Goal: Task Accomplishment & Management: Use online tool/utility

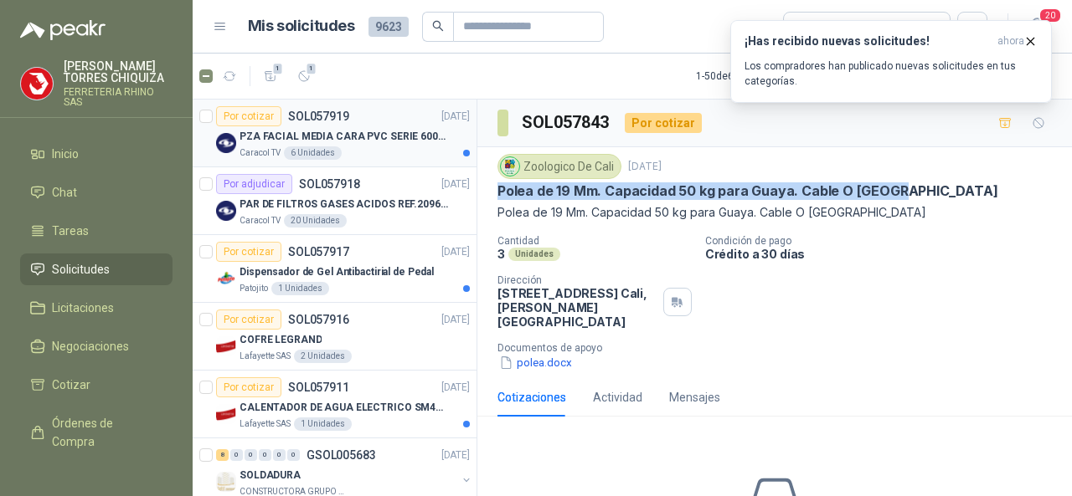
click at [315, 111] on p "SOL057919" at bounding box center [318, 117] width 61 height 12
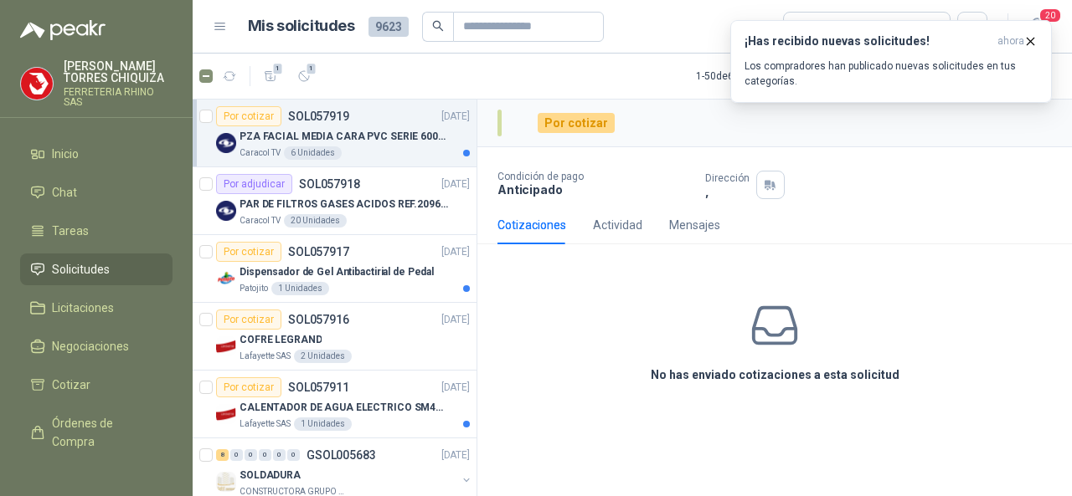
click at [326, 133] on p "PZA FACIAL MEDIA CARA PVC SERIE 6000 3M" at bounding box center [343, 137] width 208 height 16
click at [247, 120] on div "Por cotizar" at bounding box center [248, 116] width 65 height 20
click at [302, 113] on p "SOL057919" at bounding box center [318, 117] width 61 height 12
click at [1025, 39] on icon "button" at bounding box center [1030, 41] width 14 height 14
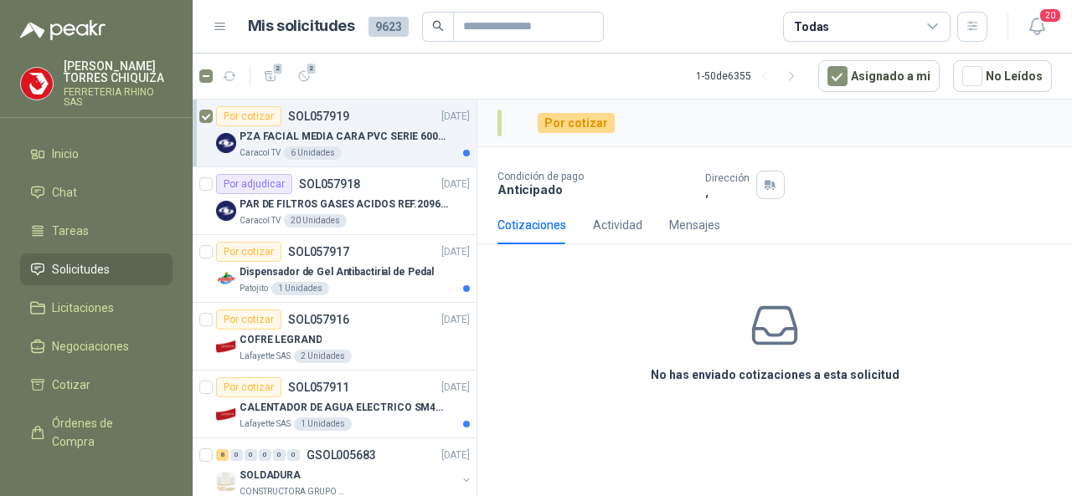
click at [333, 111] on p "SOL057919" at bounding box center [318, 117] width 61 height 12
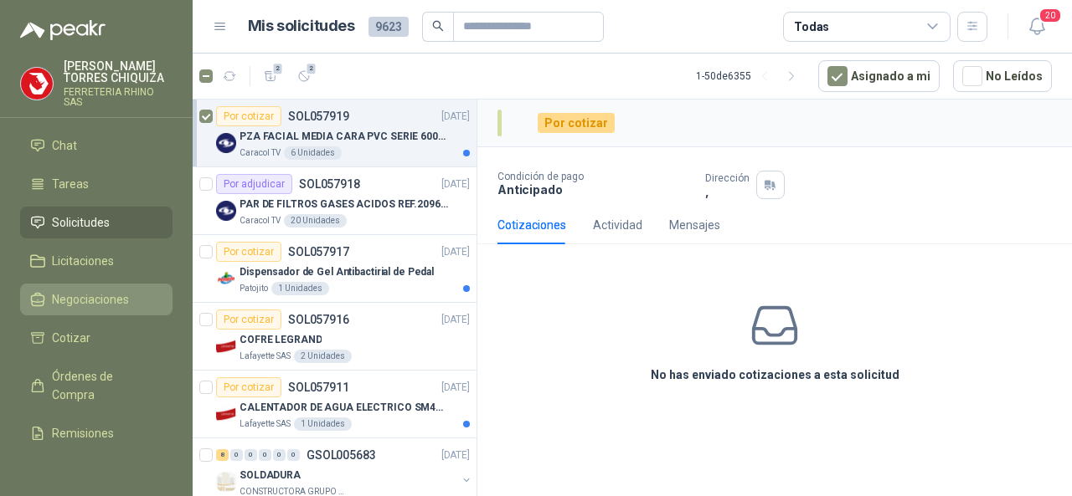
scroll to position [141, 0]
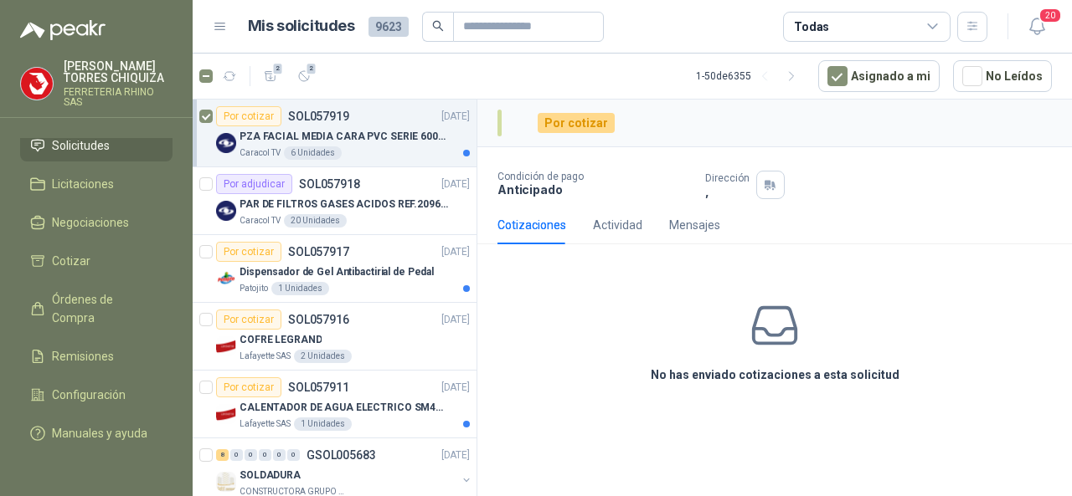
click at [99, 75] on p "[PERSON_NAME]" at bounding box center [118, 71] width 109 height 23
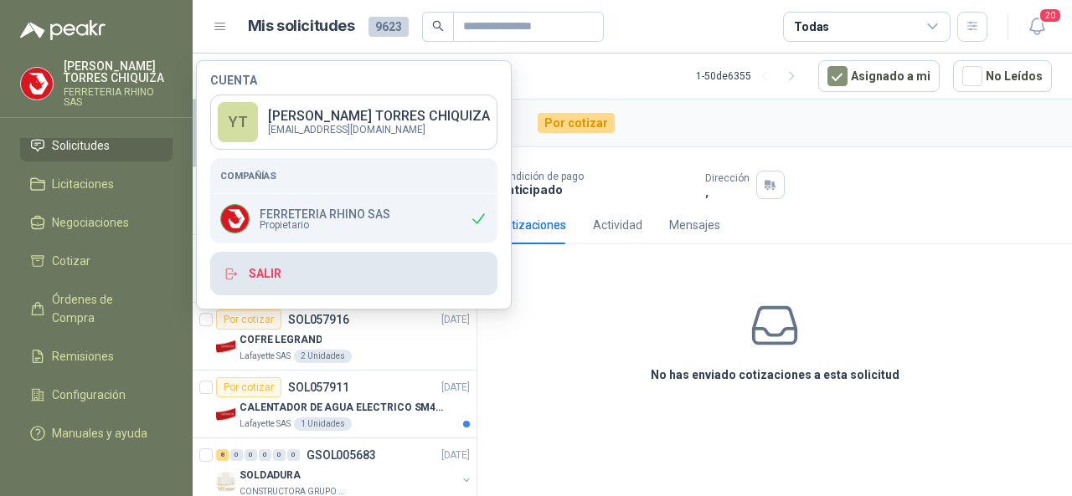
click at [281, 269] on button "Salir" at bounding box center [353, 274] width 287 height 44
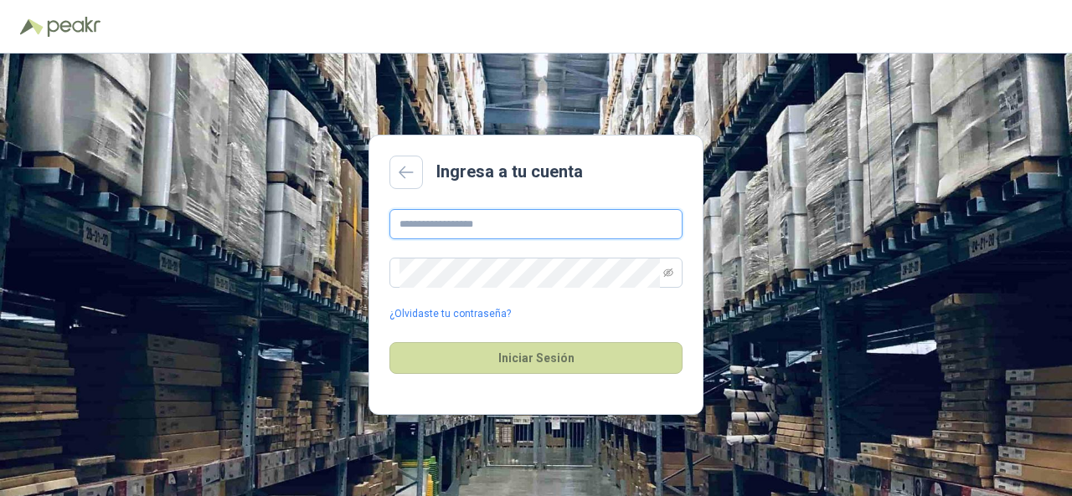
type input "**********"
click at [502, 236] on input "**********" at bounding box center [535, 224] width 293 height 30
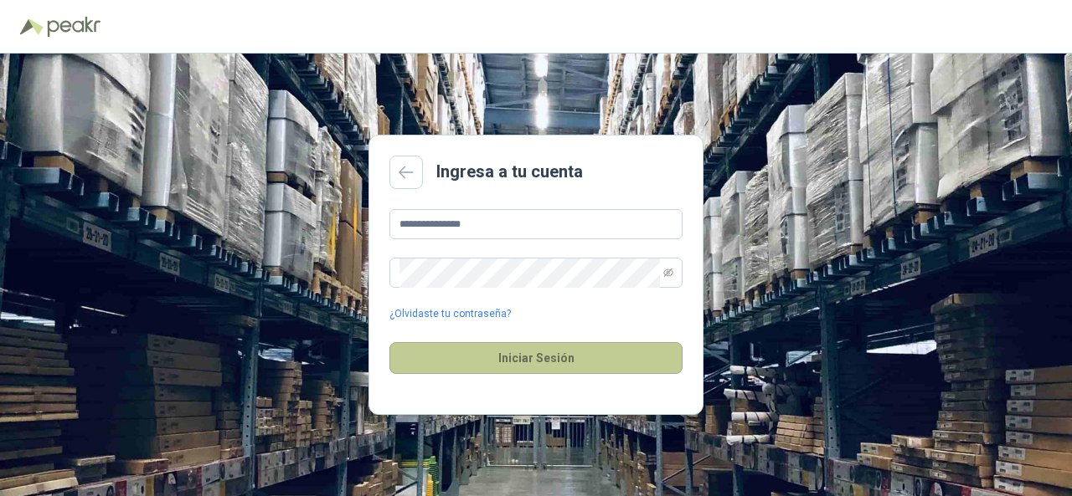
click at [595, 353] on button "Iniciar Sesión" at bounding box center [535, 358] width 293 height 32
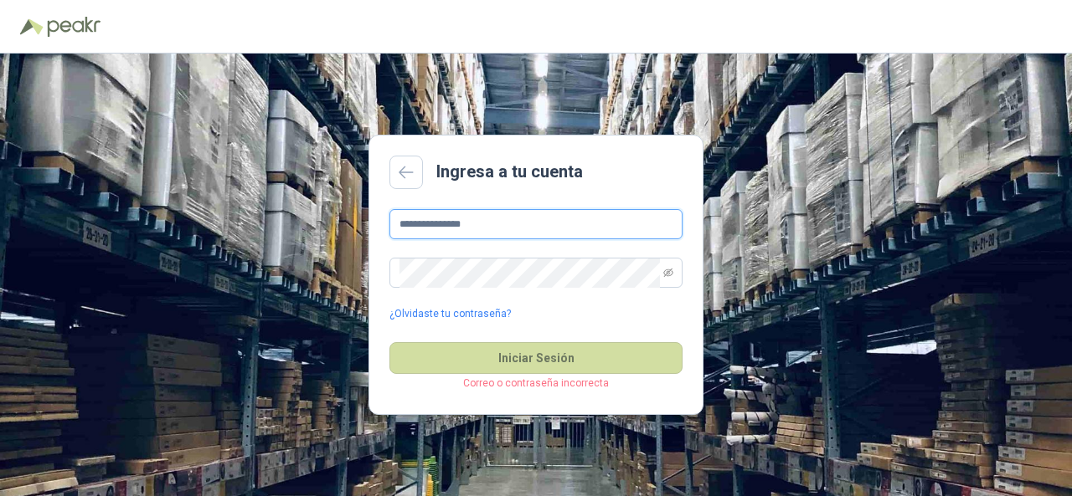
click at [493, 231] on input "**********" at bounding box center [535, 224] width 293 height 30
type input "*"
type input "**********"
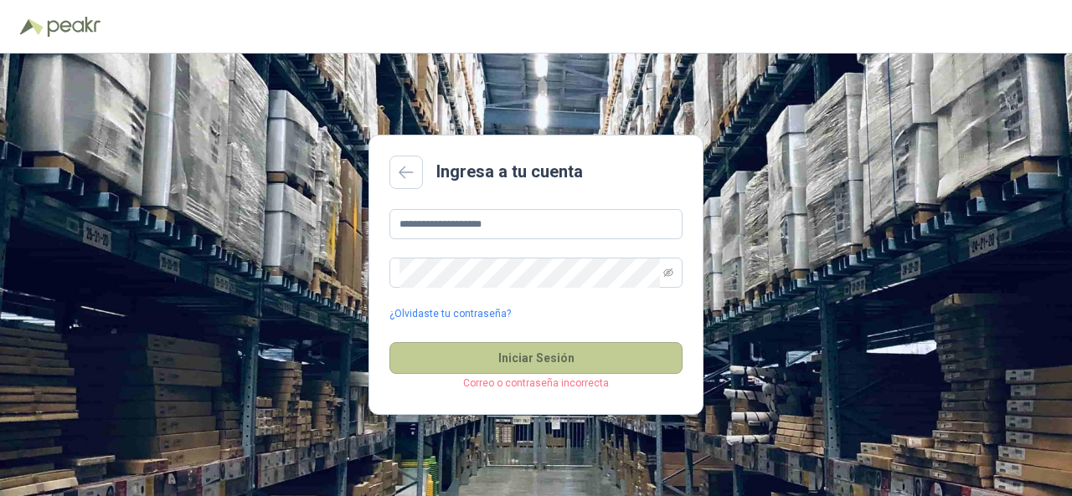
click at [487, 370] on button "Iniciar Sesión" at bounding box center [535, 358] width 293 height 32
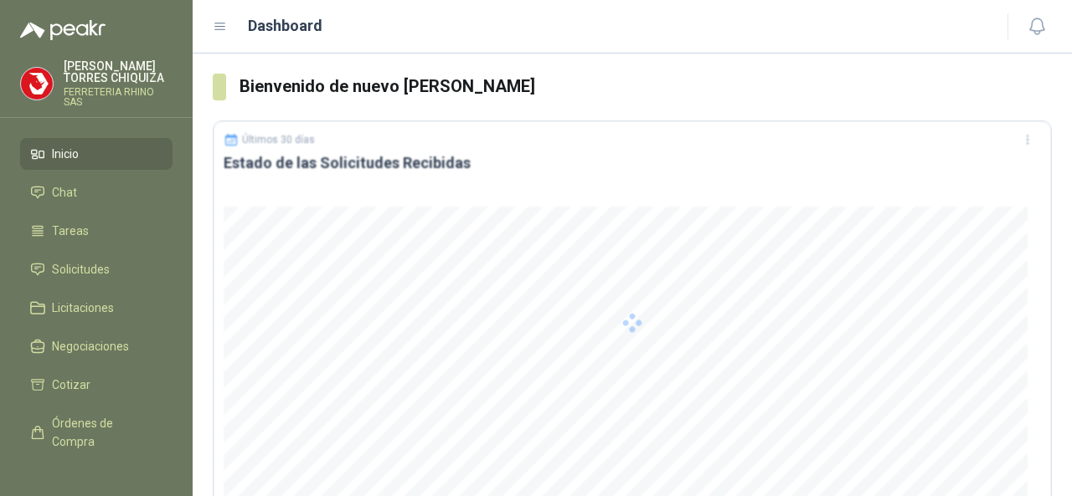
click at [497, 349] on div at bounding box center [632, 323] width 839 height 405
click at [89, 267] on span "Solicitudes" at bounding box center [81, 269] width 58 height 18
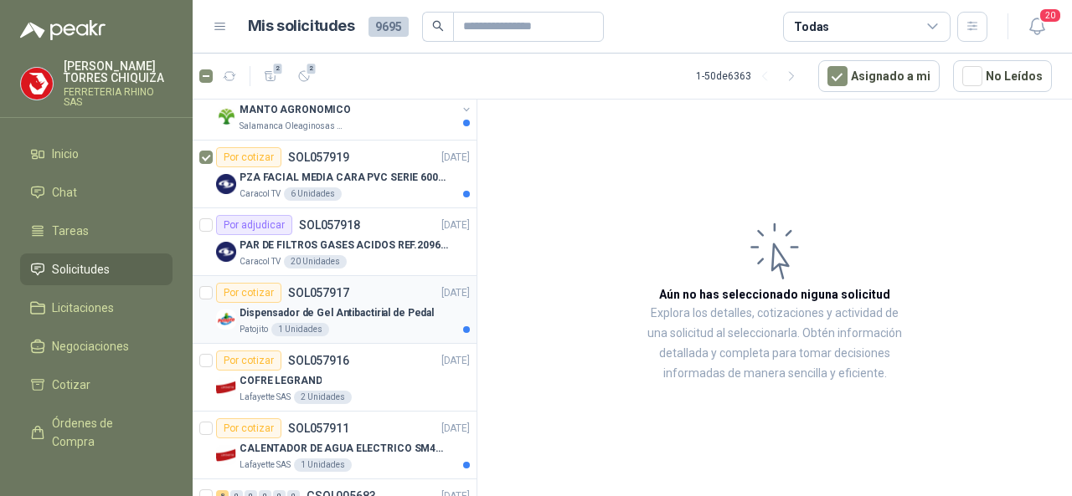
scroll to position [502, 0]
click at [315, 152] on p "SOL057919" at bounding box center [318, 157] width 61 height 12
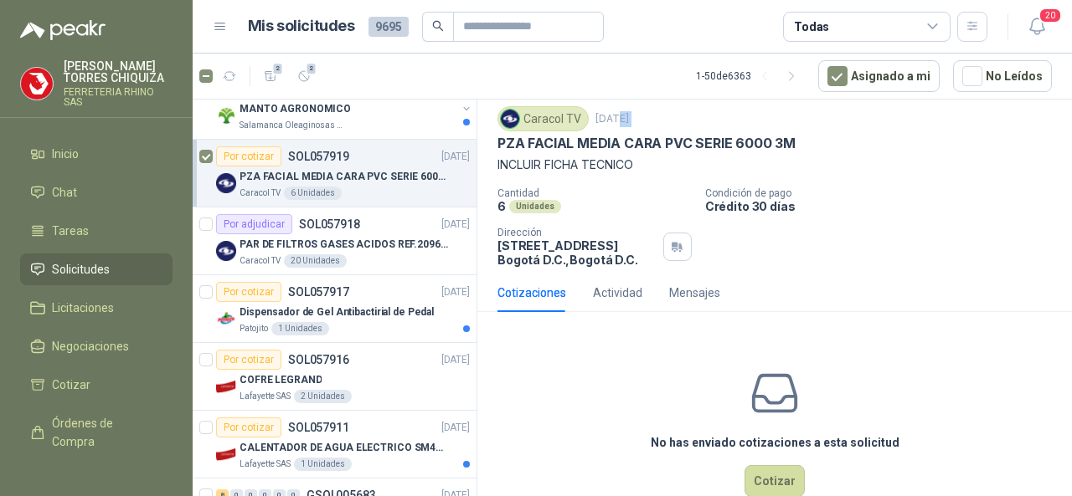
scroll to position [47, 0]
drag, startPoint x: 494, startPoint y: 106, endPoint x: 771, endPoint y: 113, distance: 277.2
click at [796, 150] on div "Caracol TV [DATE] PZA FACIAL MEDIA CARA PVC SERIE 6000 3M INCLUIR FICHA TECNICO…" at bounding box center [774, 187] width 594 height 174
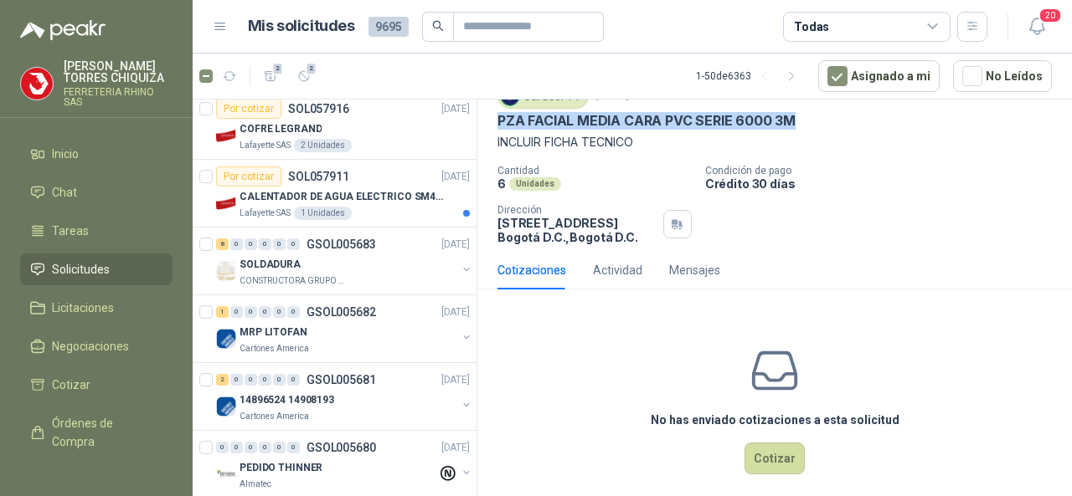
scroll to position [84, 0]
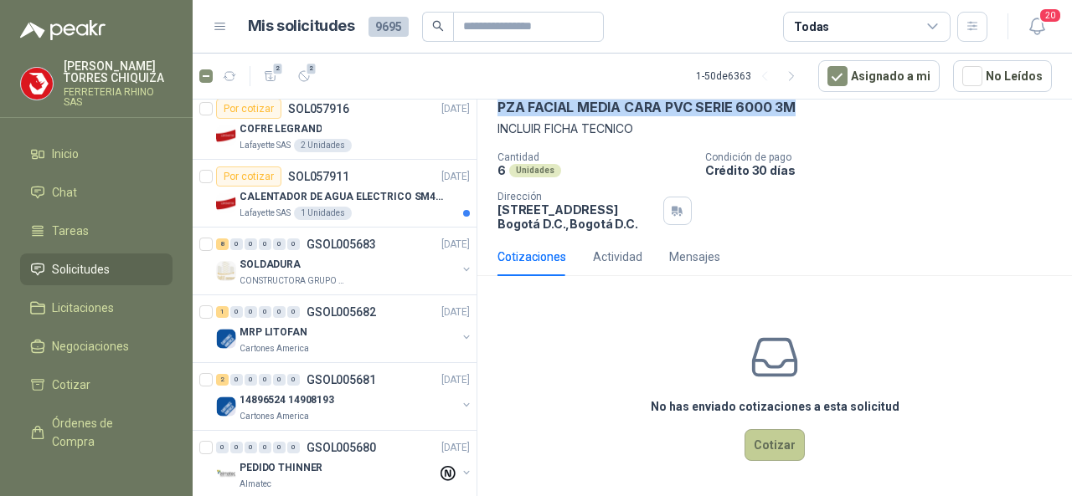
click at [770, 433] on button "Cotizar" at bounding box center [774, 445] width 60 height 32
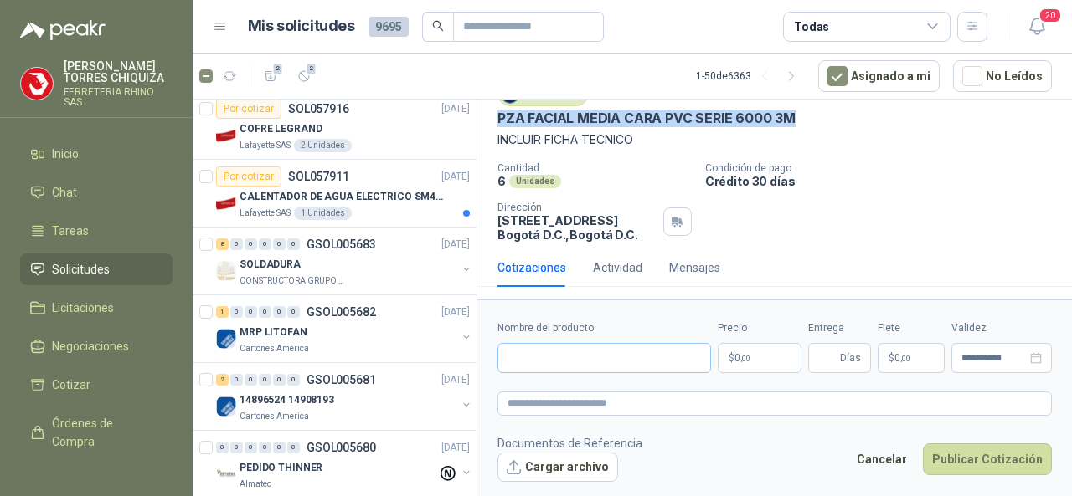
scroll to position [72, 0]
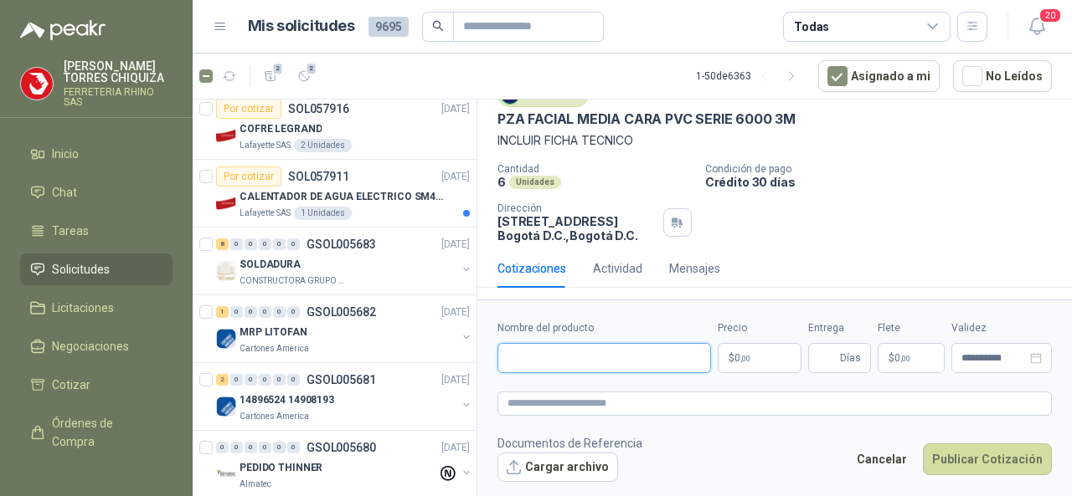
click at [549, 352] on input "Nombre del producto" at bounding box center [603, 358] width 213 height 30
paste input "**********"
type input "**********"
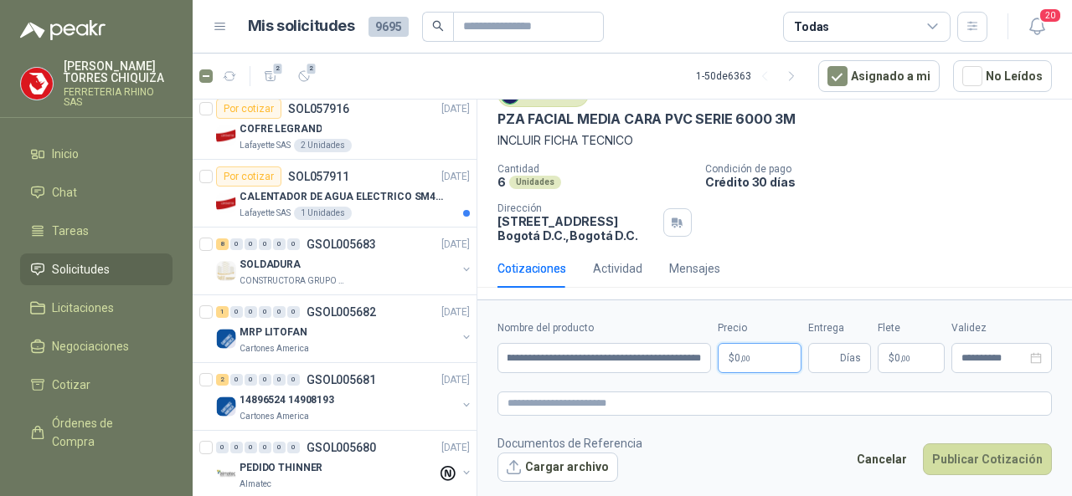
click at [756, 358] on p "$ 0 ,00" at bounding box center [759, 358] width 84 height 30
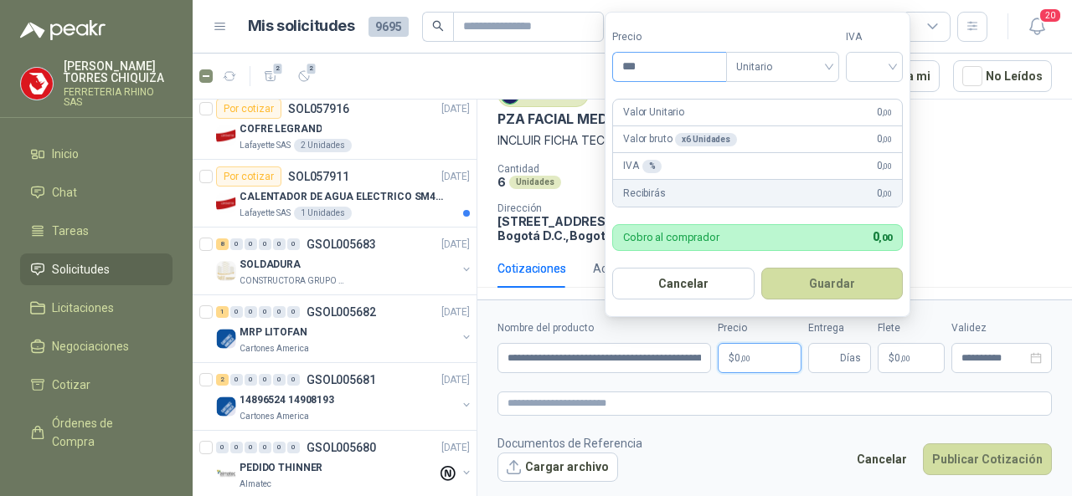
click at [655, 75] on input "***" at bounding box center [669, 67] width 113 height 28
type input "********"
click at [892, 64] on input "search" at bounding box center [874, 65] width 37 height 25
click at [887, 98] on div "19%" at bounding box center [877, 103] width 31 height 18
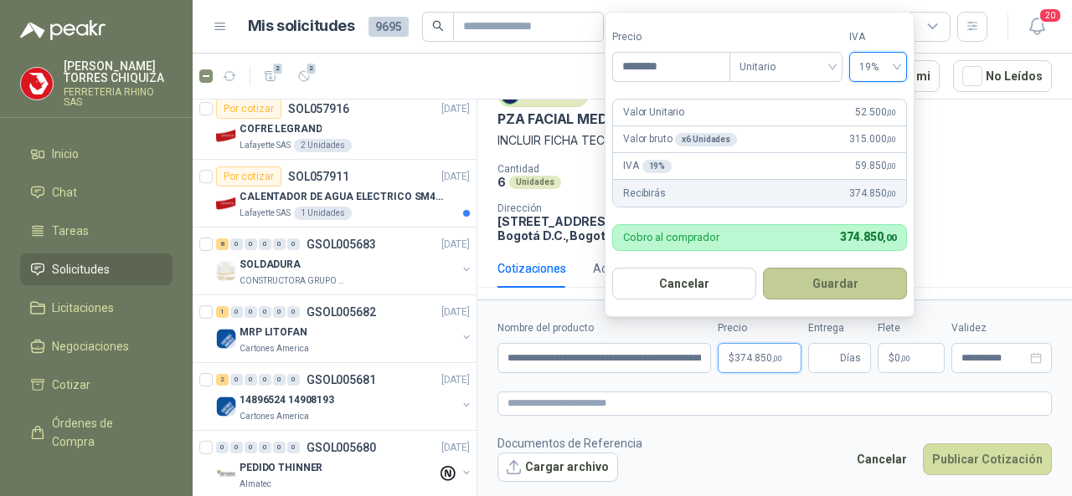
click at [835, 289] on button "Guardar" at bounding box center [835, 284] width 144 height 32
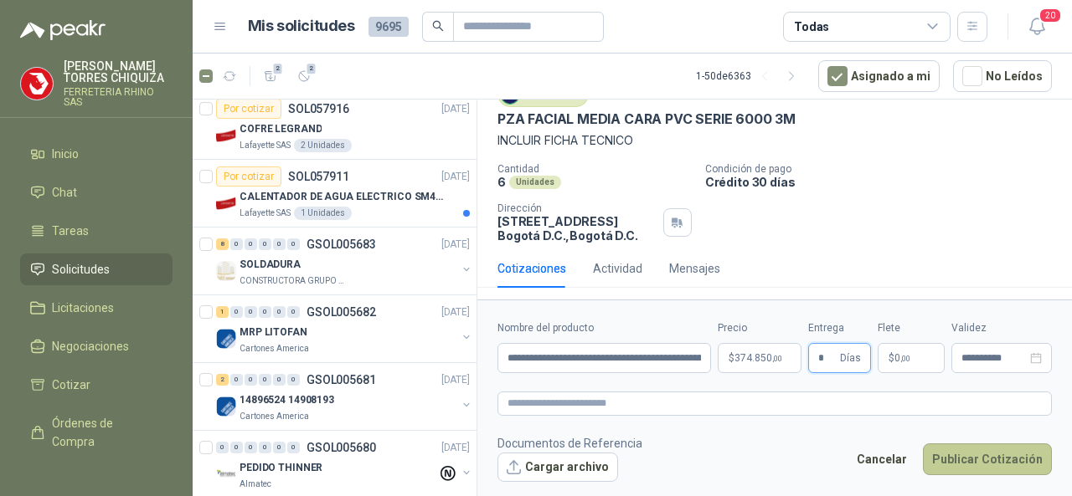
type input "*"
click at [974, 453] on button "Publicar Cotización" at bounding box center [987, 460] width 129 height 32
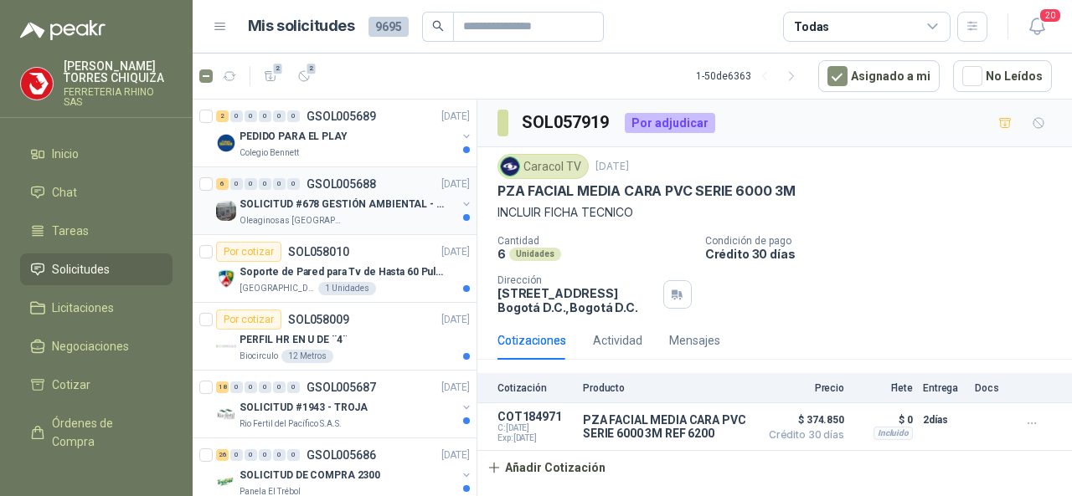
click at [353, 181] on p "GSOL005688" at bounding box center [340, 184] width 69 height 12
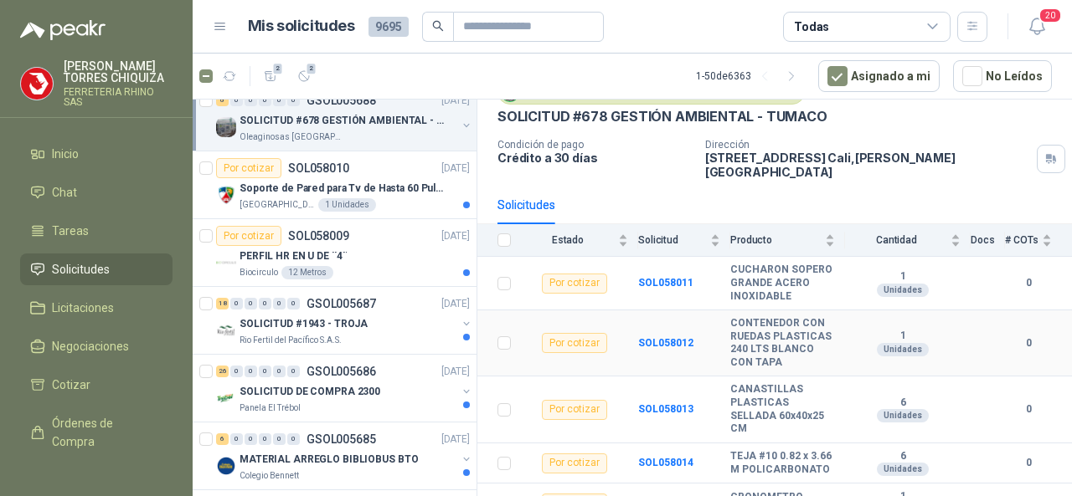
scroll to position [152, 0]
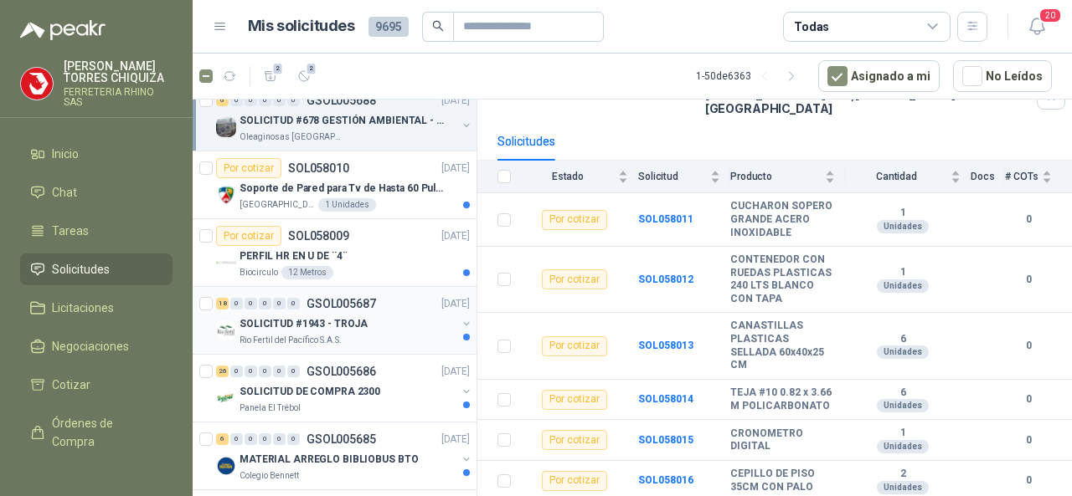
click at [348, 305] on p "GSOL005687" at bounding box center [340, 304] width 69 height 12
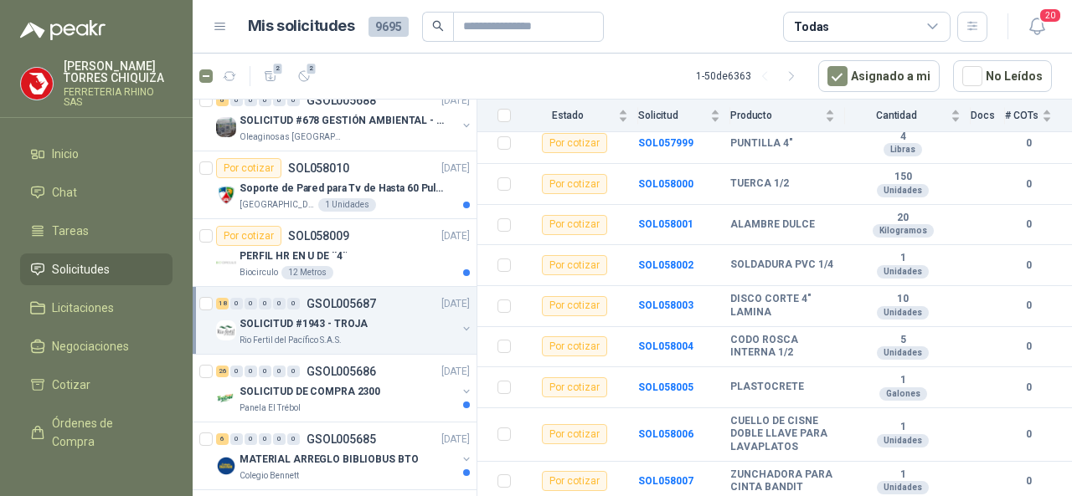
scroll to position [419, 0]
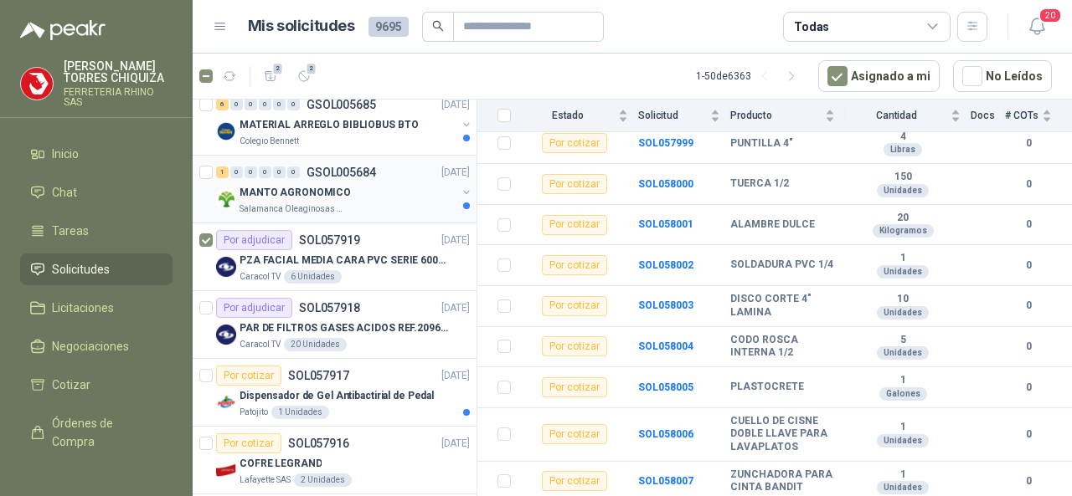
click at [349, 171] on p "GSOL005684" at bounding box center [340, 173] width 69 height 12
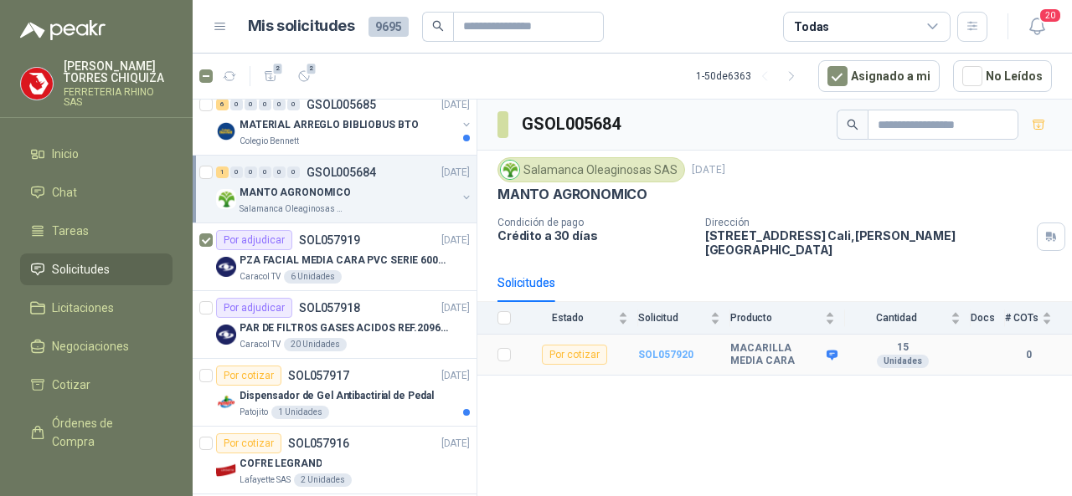
click at [653, 349] on b "SOL057920" at bounding box center [665, 355] width 55 height 12
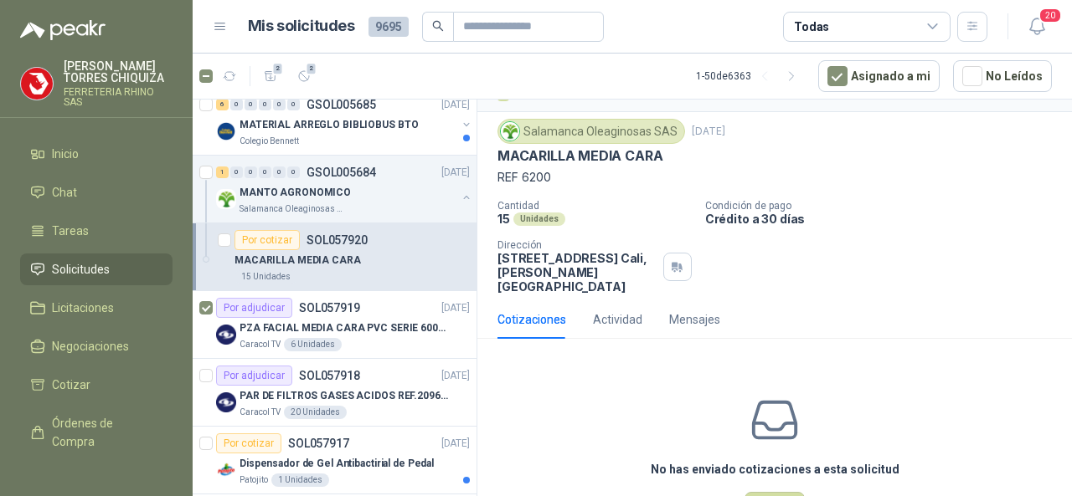
scroll to position [84, 0]
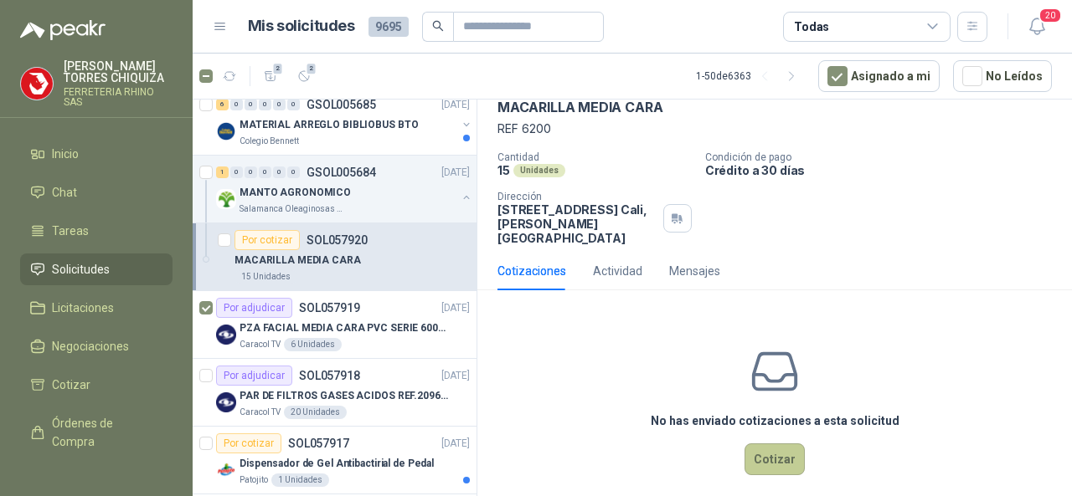
click at [765, 448] on button "Cotizar" at bounding box center [774, 460] width 60 height 32
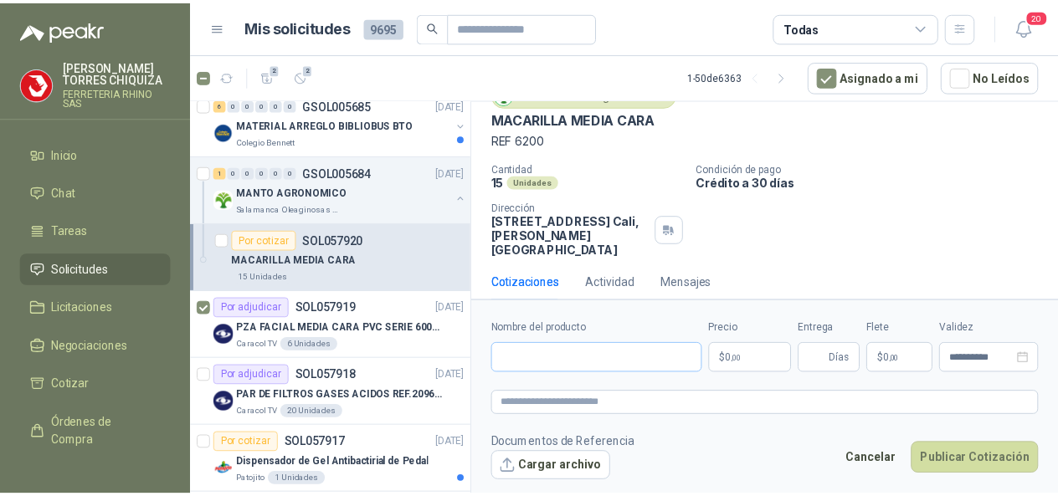
scroll to position [72, 0]
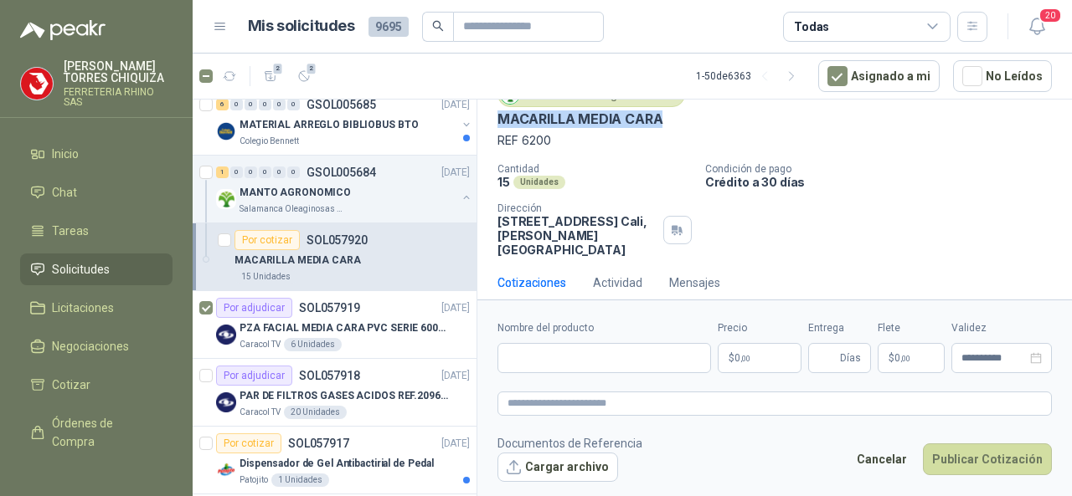
drag, startPoint x: 494, startPoint y: 114, endPoint x: 666, endPoint y: 121, distance: 172.6
click at [666, 121] on div "Salamanca Oleaginosas SAS [DATE] MACARILLA MEDIA CARA REF 6200 Cantidad 15 Unid…" at bounding box center [774, 169] width 594 height 188
copy p "MACARILLA MEDIA CARA"
click at [539, 337] on div "Nombre del producto" at bounding box center [603, 347] width 213 height 53
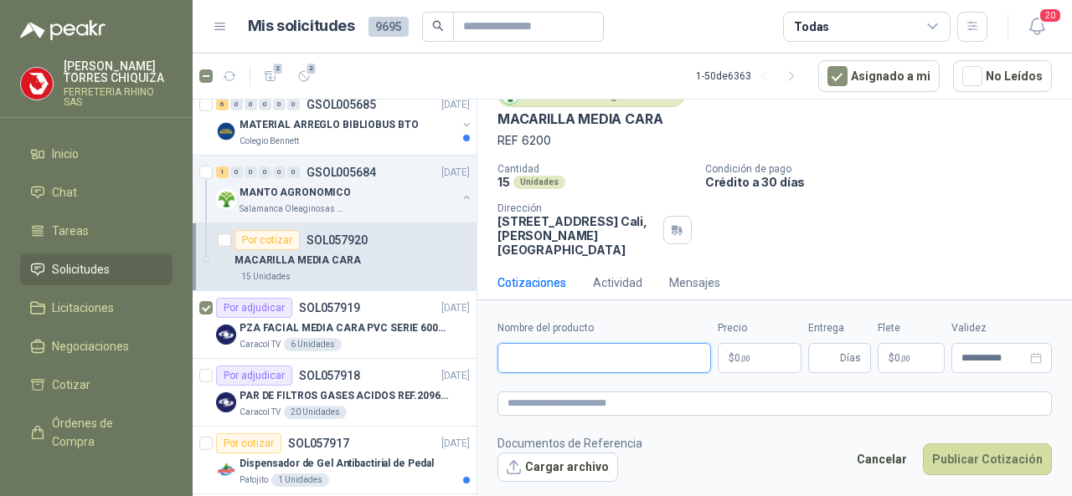
click at [535, 352] on input "Nombre del producto" at bounding box center [603, 358] width 213 height 30
paste input "**********"
type input "**********"
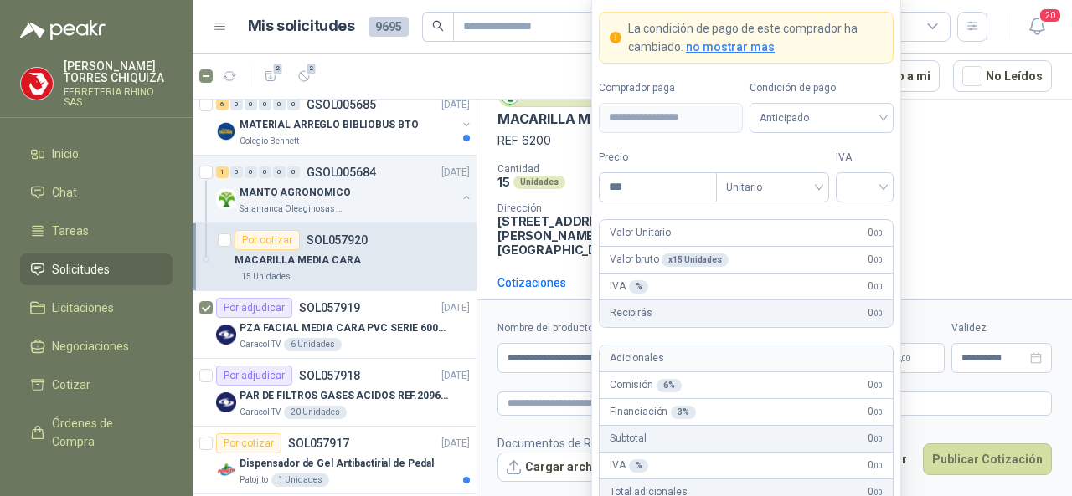
click at [754, 362] on body "[PERSON_NAME] CHIQUIZA FERRETERIA RHINO SAS Inicio Chat Tareas Solicitudes Lici…" at bounding box center [536, 248] width 1072 height 496
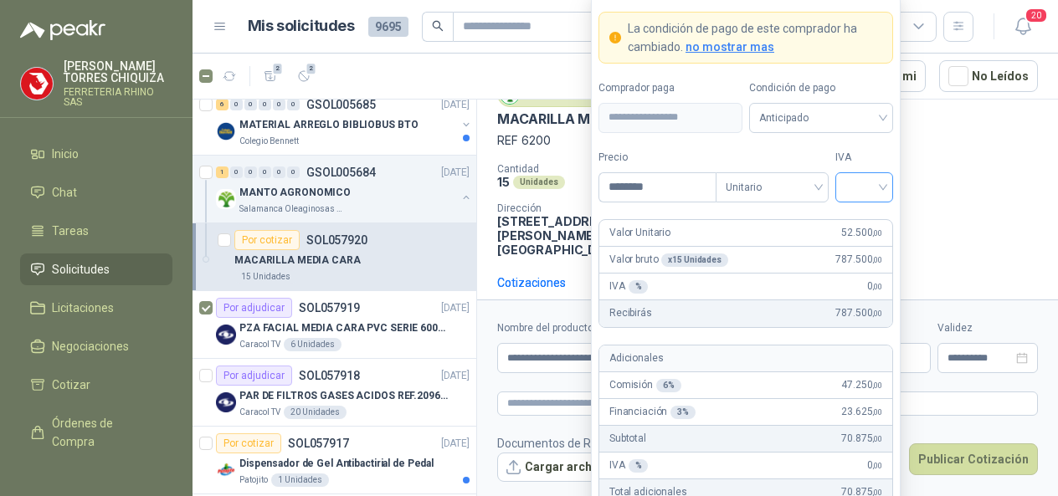
type input "********"
click at [881, 193] on input "search" at bounding box center [865, 185] width 38 height 25
click at [860, 224] on div "19%" at bounding box center [864, 224] width 31 height 18
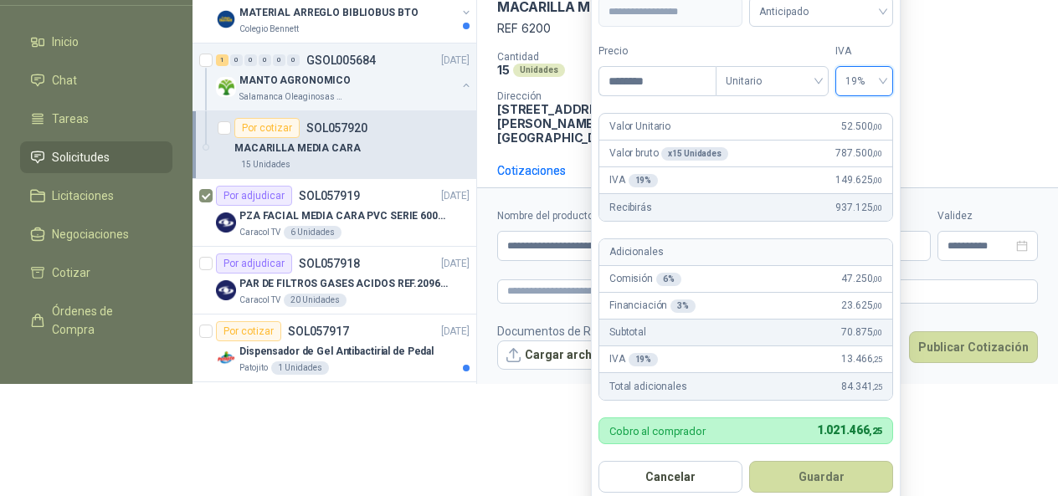
scroll to position [121, 0]
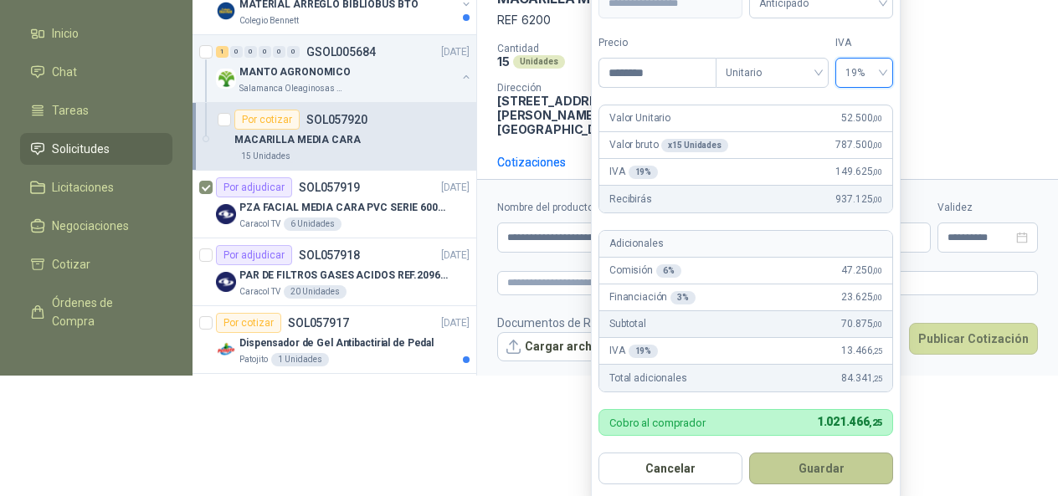
click at [822, 461] on button "Guardar" at bounding box center [821, 469] width 144 height 32
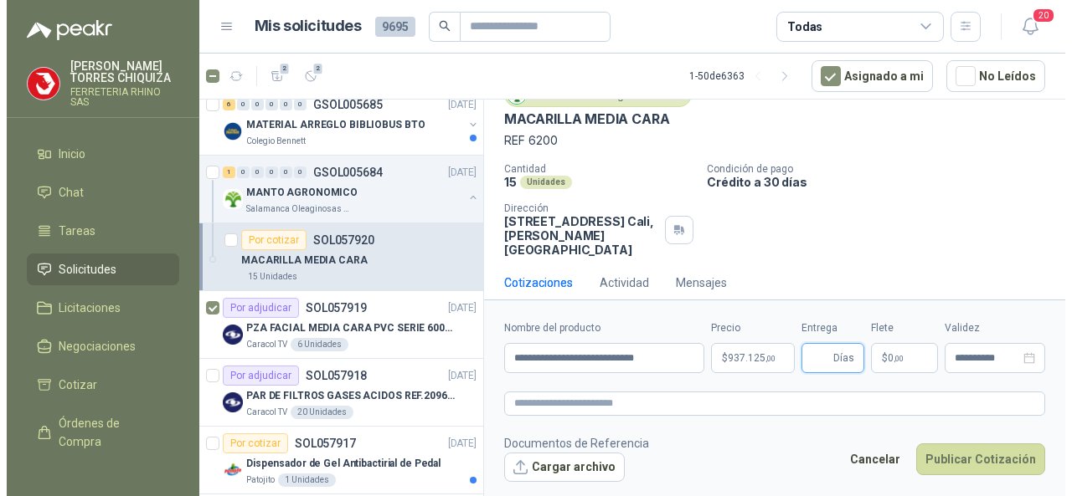
scroll to position [0, 0]
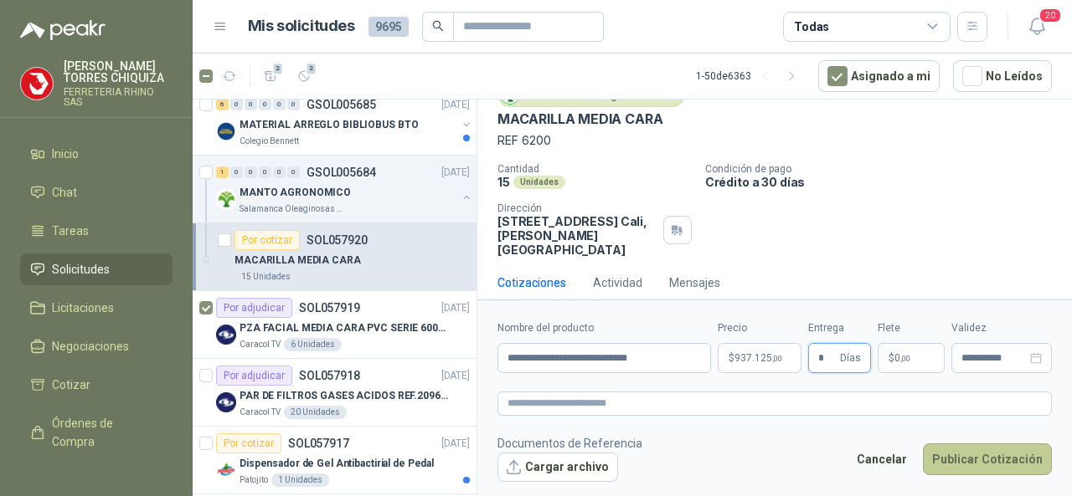
type input "*"
click at [936, 460] on button "Publicar Cotización" at bounding box center [987, 460] width 129 height 32
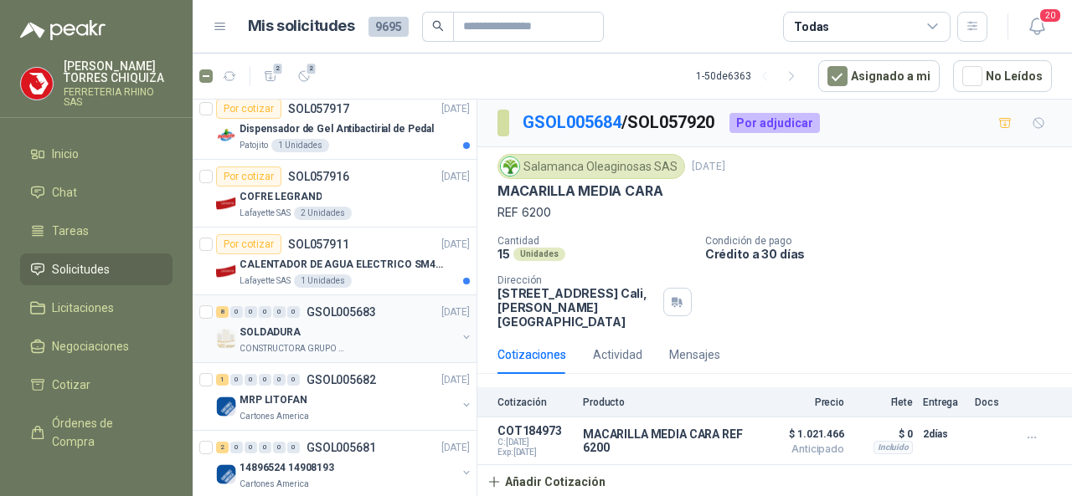
scroll to position [921, 0]
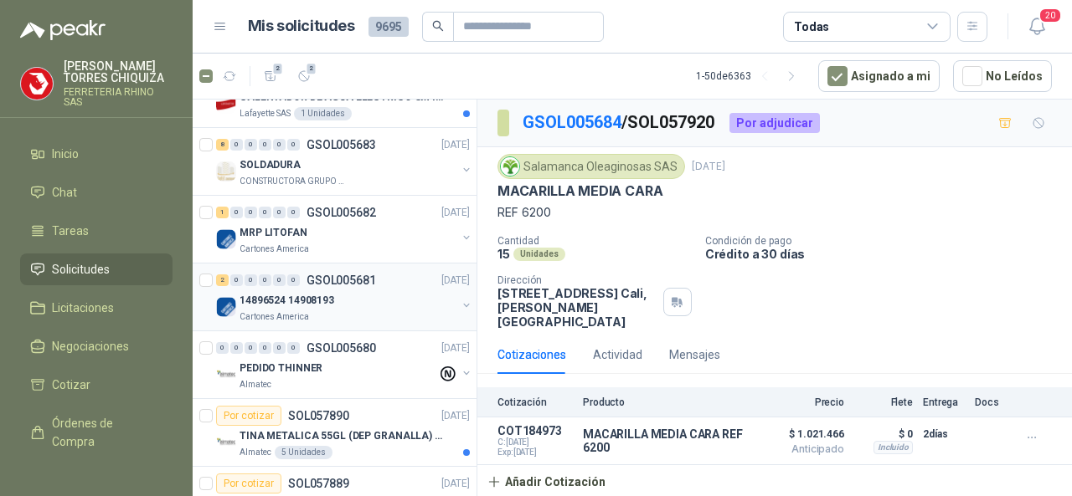
click at [339, 275] on p "GSOL005681" at bounding box center [340, 281] width 69 height 12
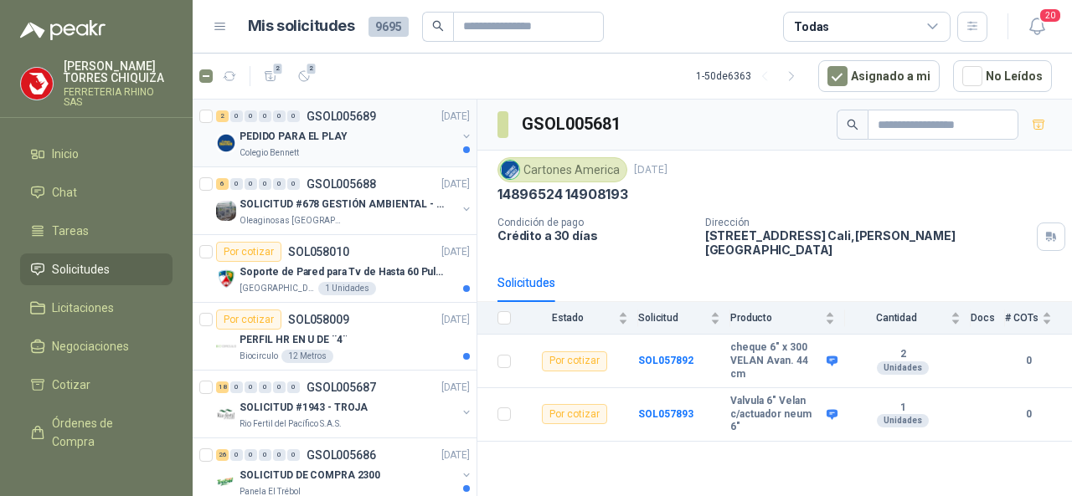
click at [333, 112] on p "GSOL005689" at bounding box center [340, 117] width 69 height 12
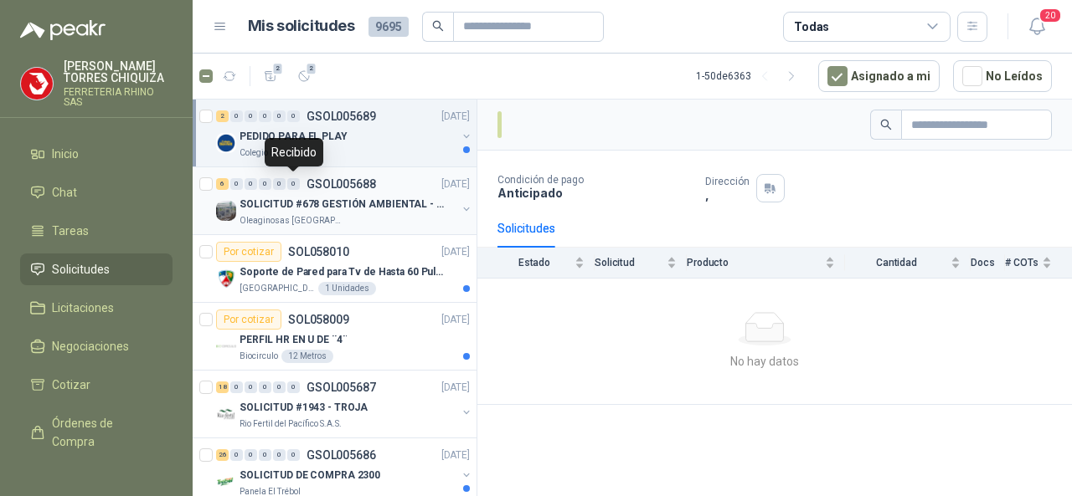
click at [296, 182] on div "0" at bounding box center [293, 184] width 13 height 12
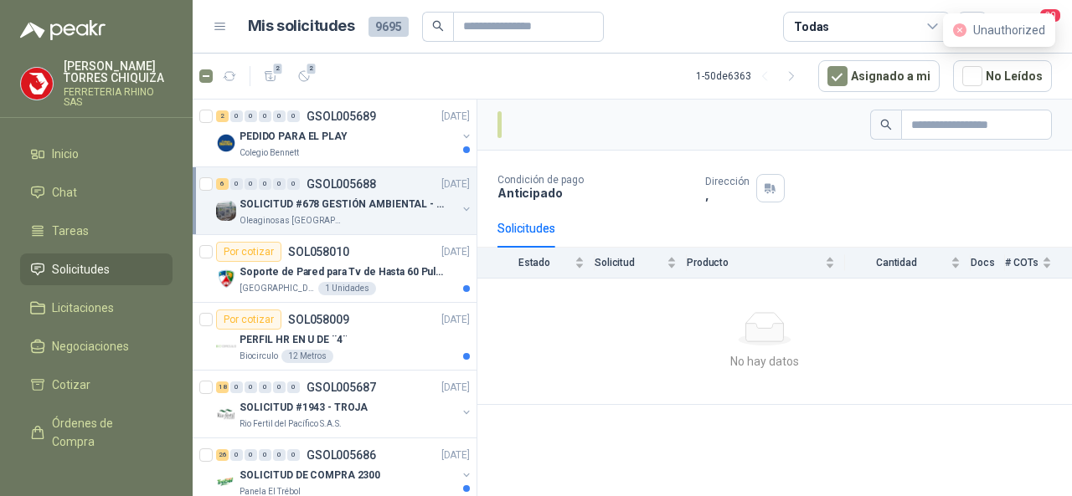
click at [326, 185] on p "GSOL005688" at bounding box center [340, 184] width 69 height 12
